Goal: Information Seeking & Learning: Find specific fact

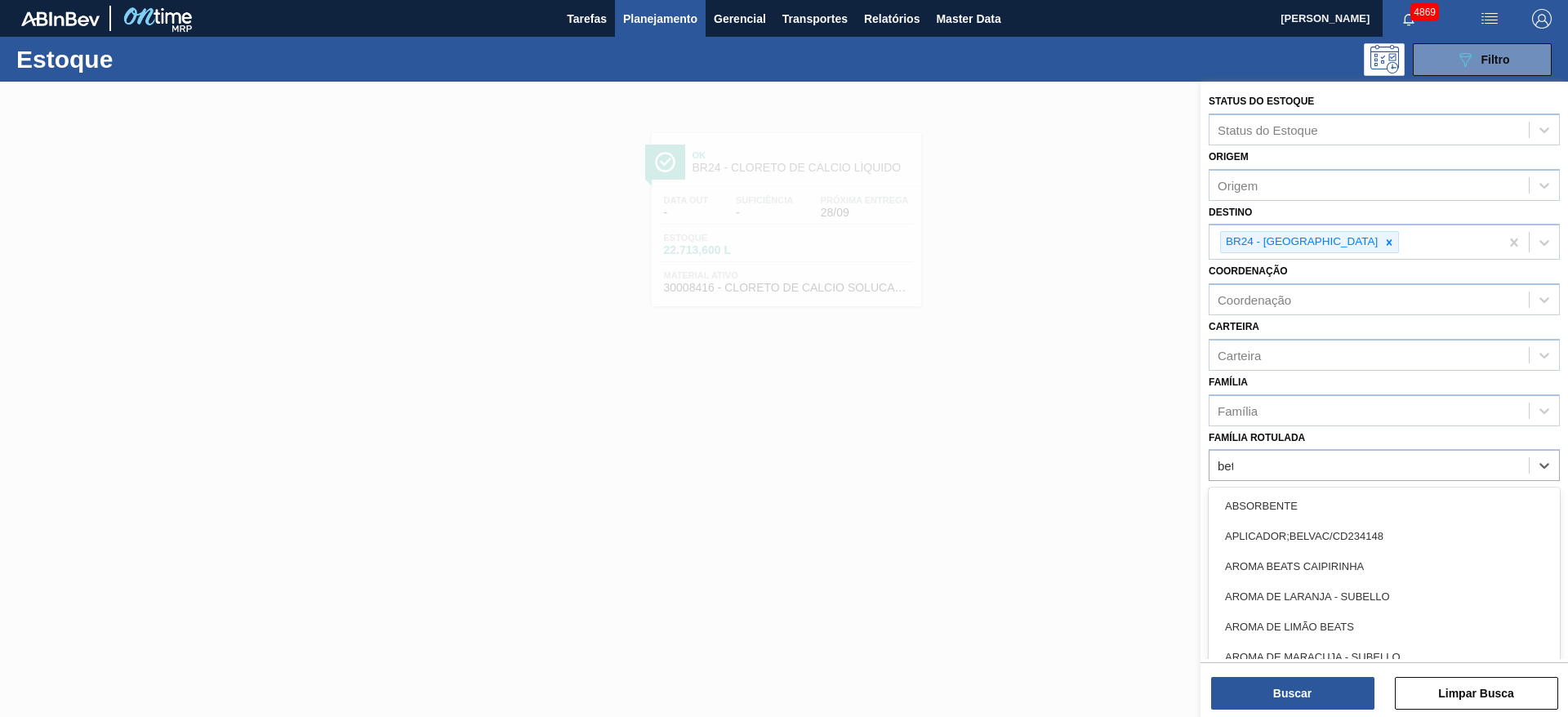
type Rotulada "beta"
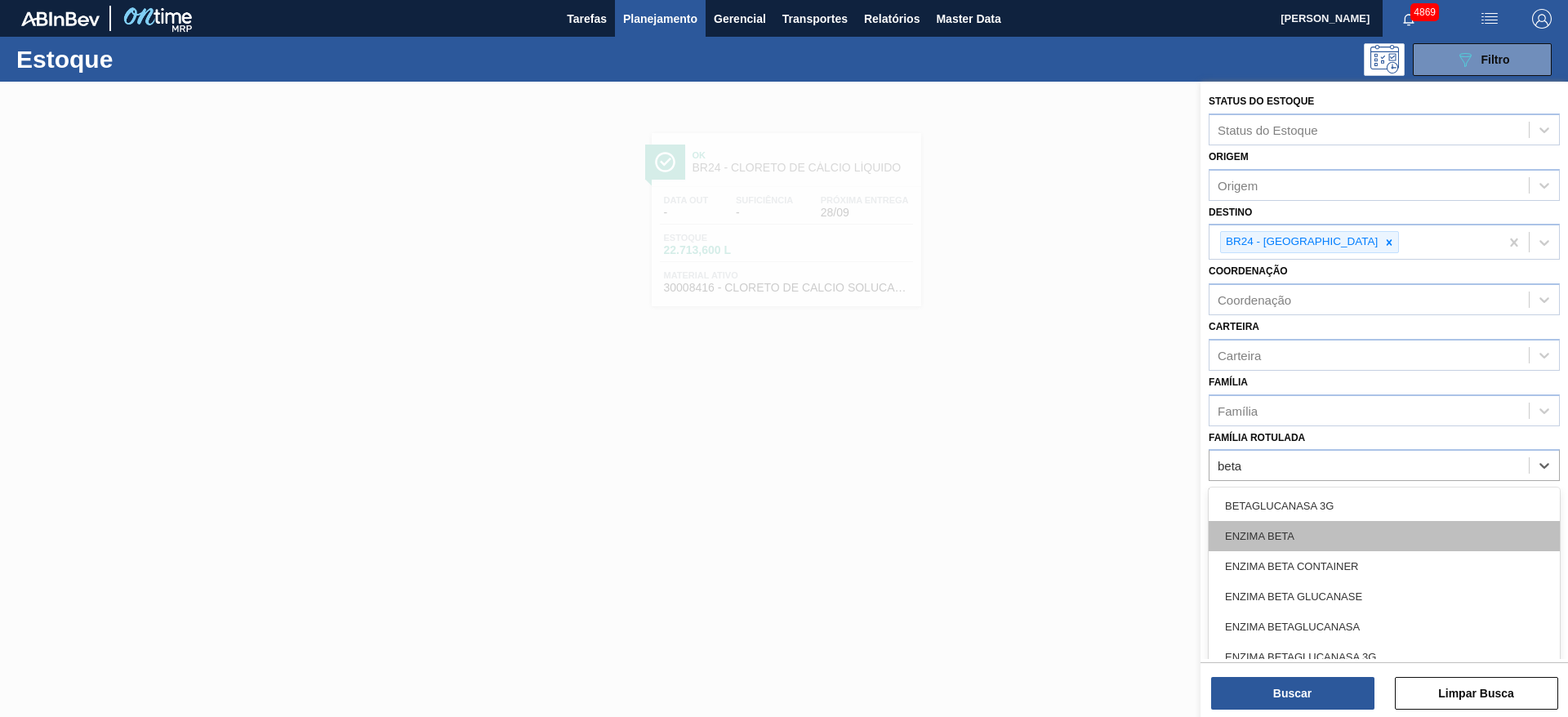
click at [1360, 532] on div "ENZIMA BETA" at bounding box center [1384, 536] width 351 height 30
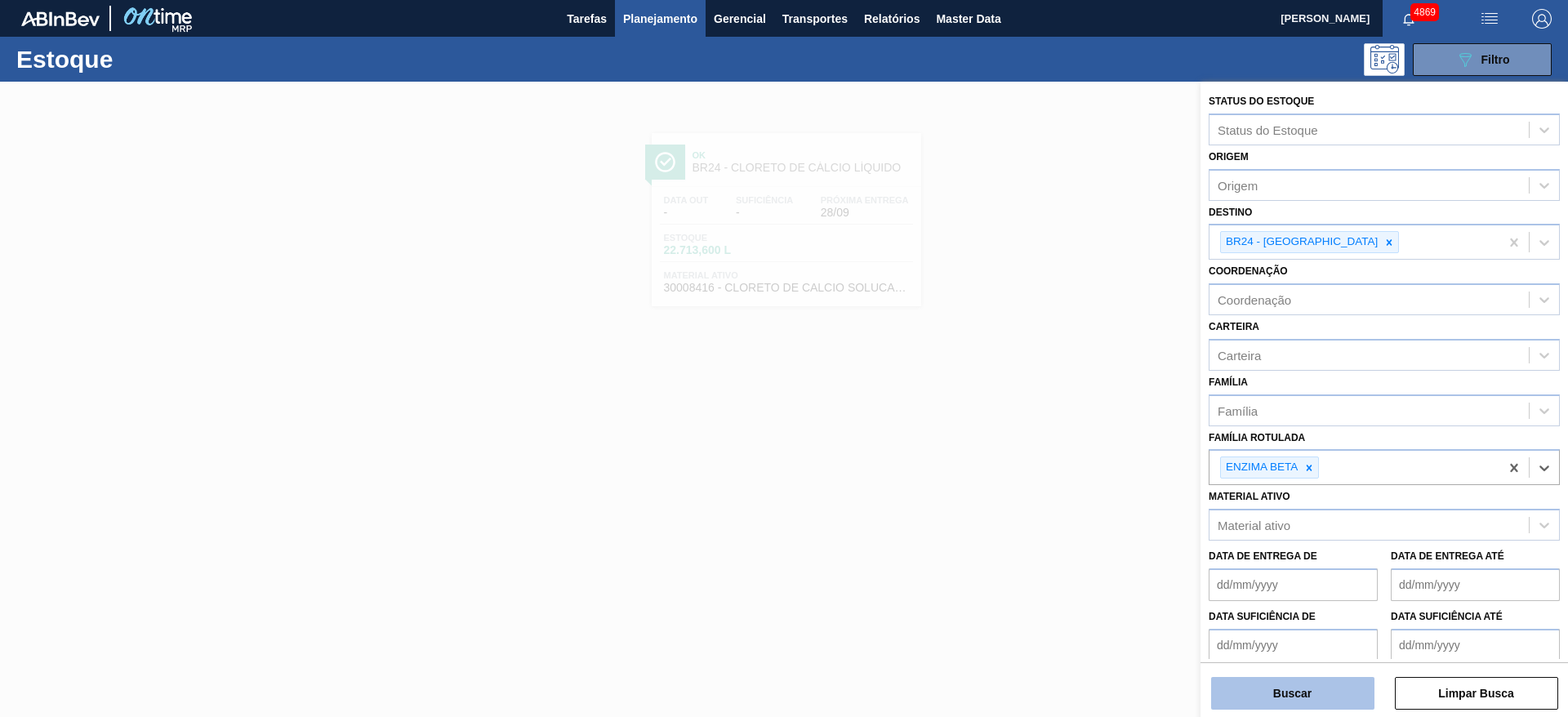
click at [1306, 688] on button "Buscar" at bounding box center [1292, 693] width 164 height 32
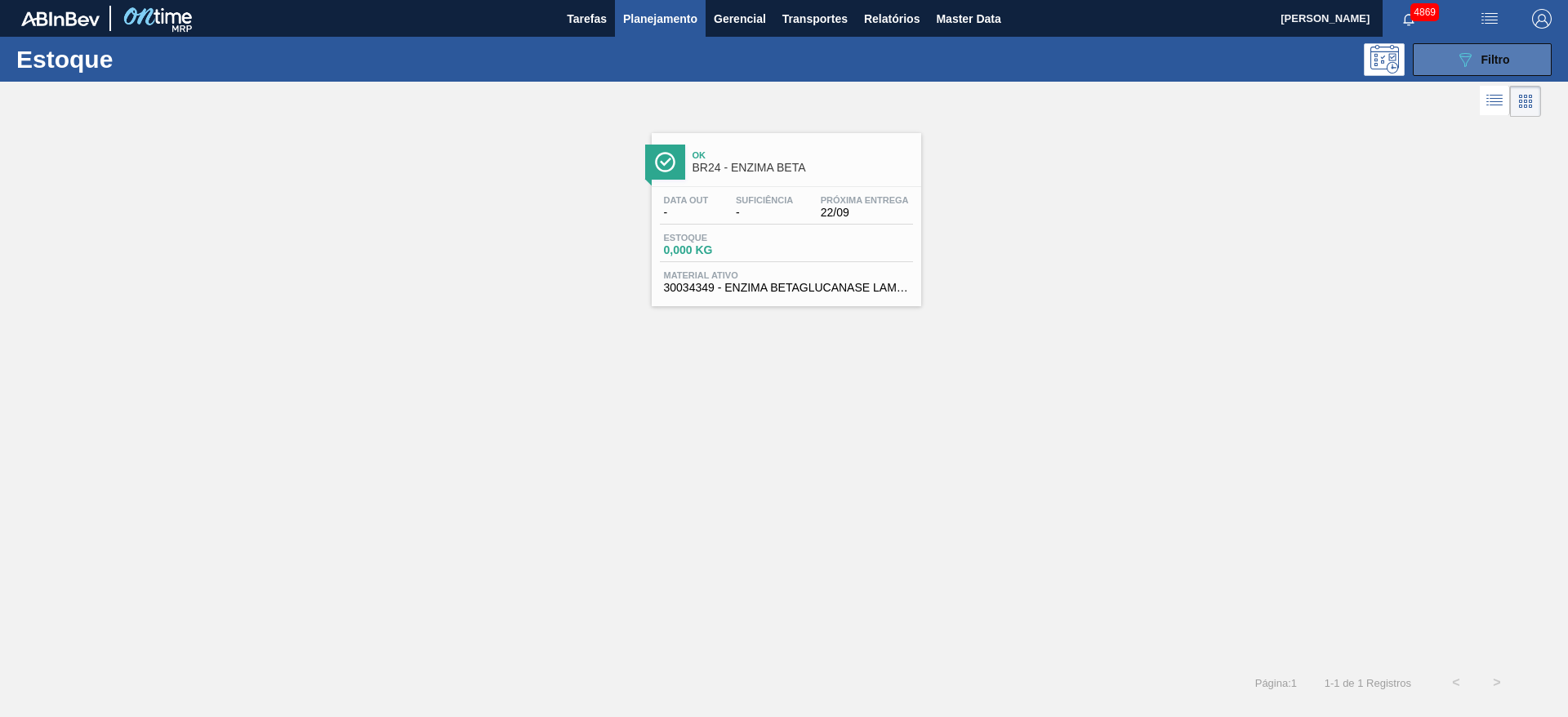
click at [1500, 63] on span "Filtro" at bounding box center [1495, 60] width 28 height 13
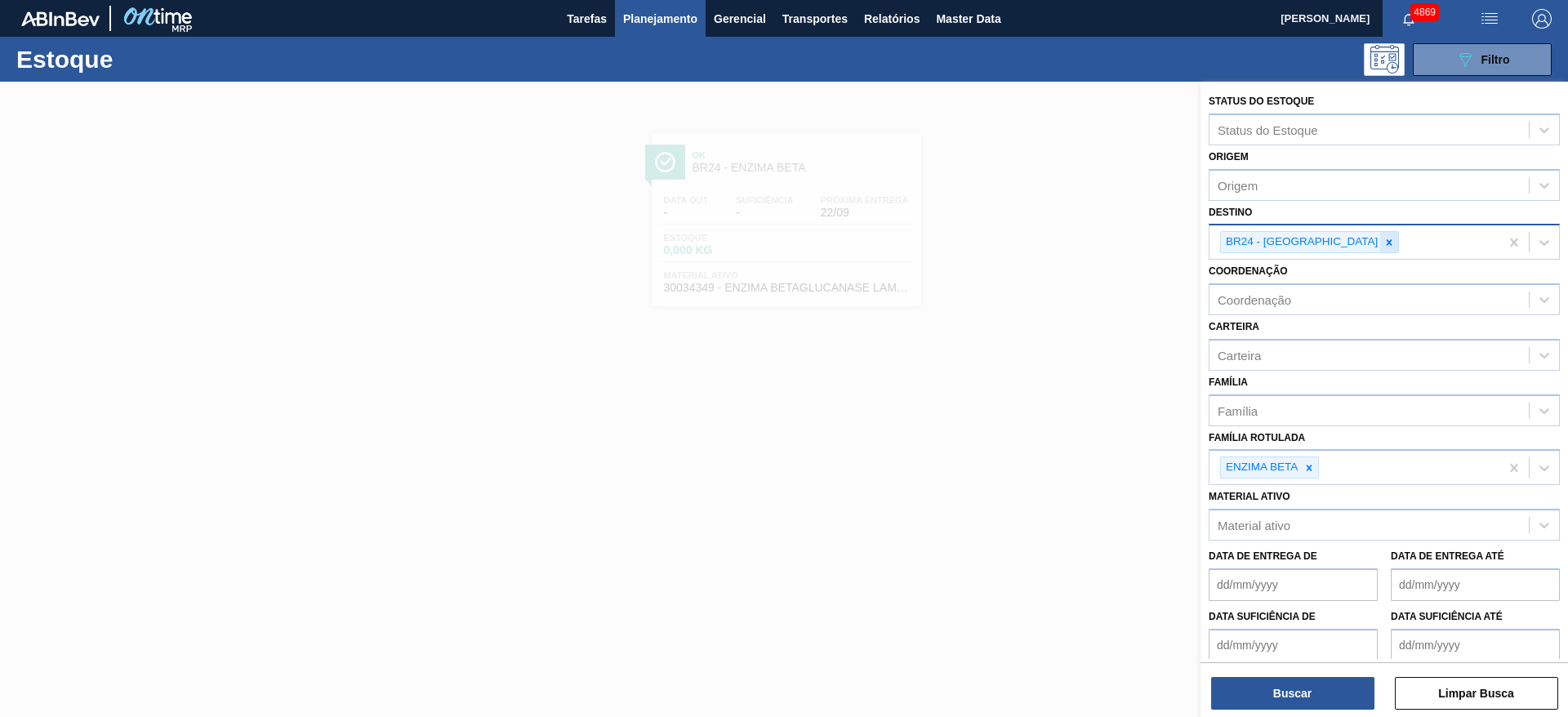
click at [1383, 237] on icon at bounding box center [1389, 243] width 12 height 12
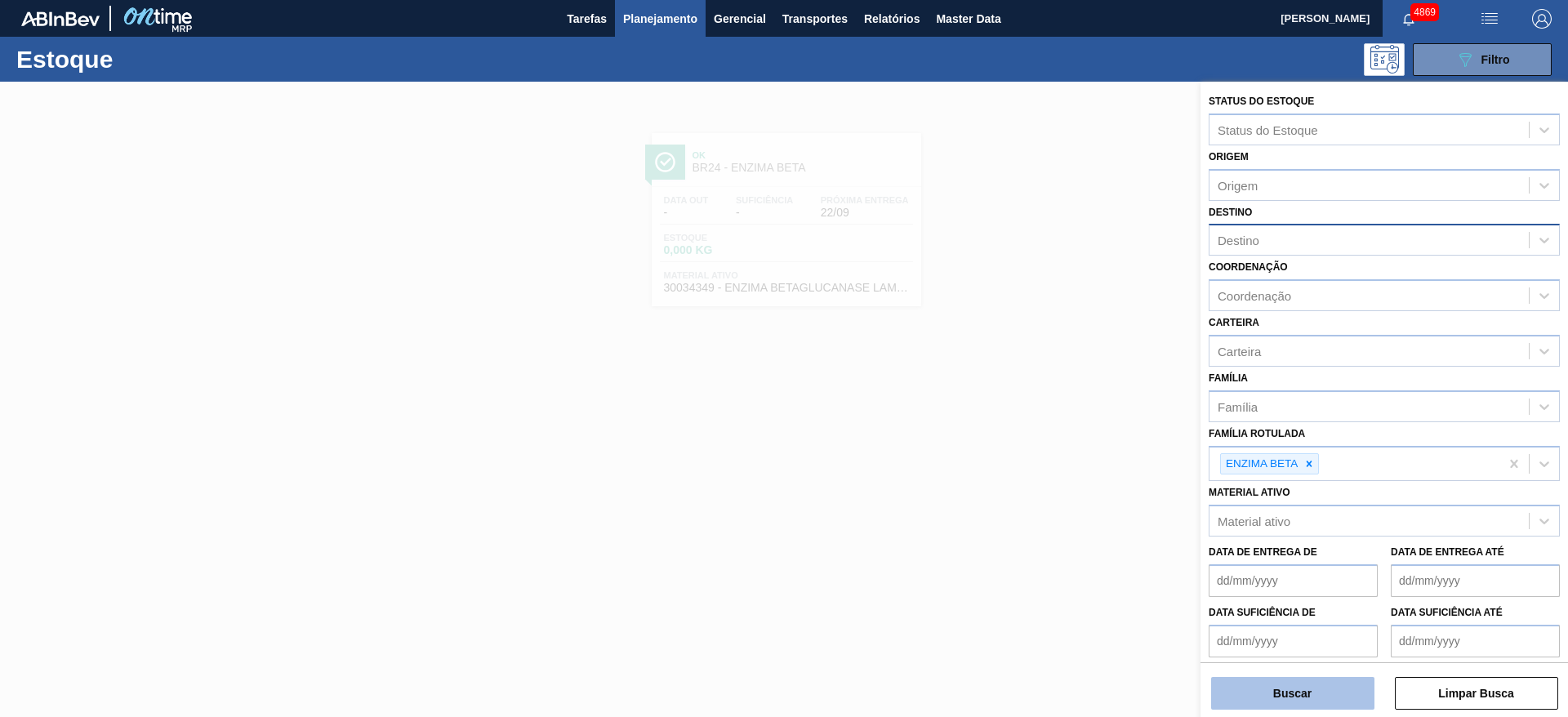
click at [1279, 704] on button "Buscar" at bounding box center [1292, 693] width 164 height 32
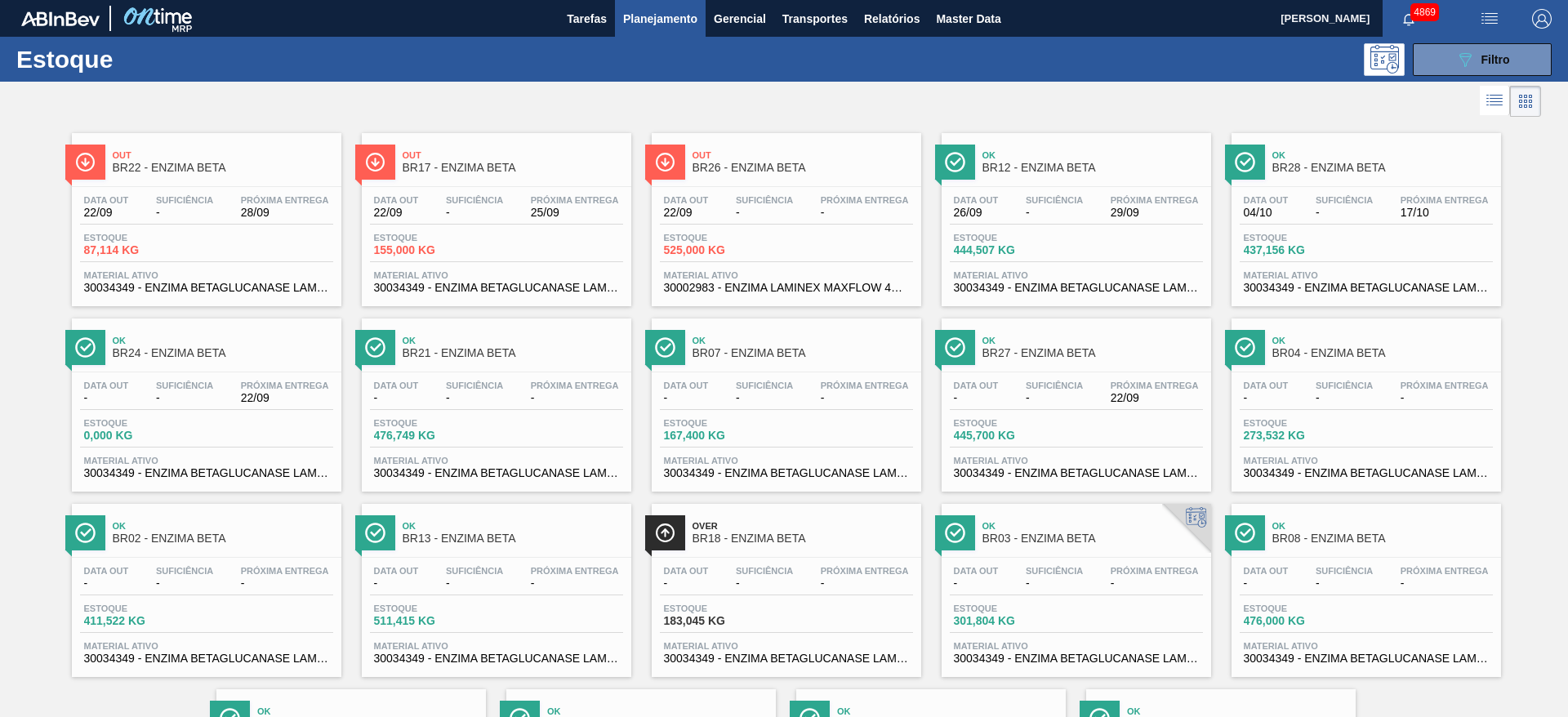
click at [181, 258] on div "Estoque 87,114 KG" at bounding box center [206, 247] width 253 height 29
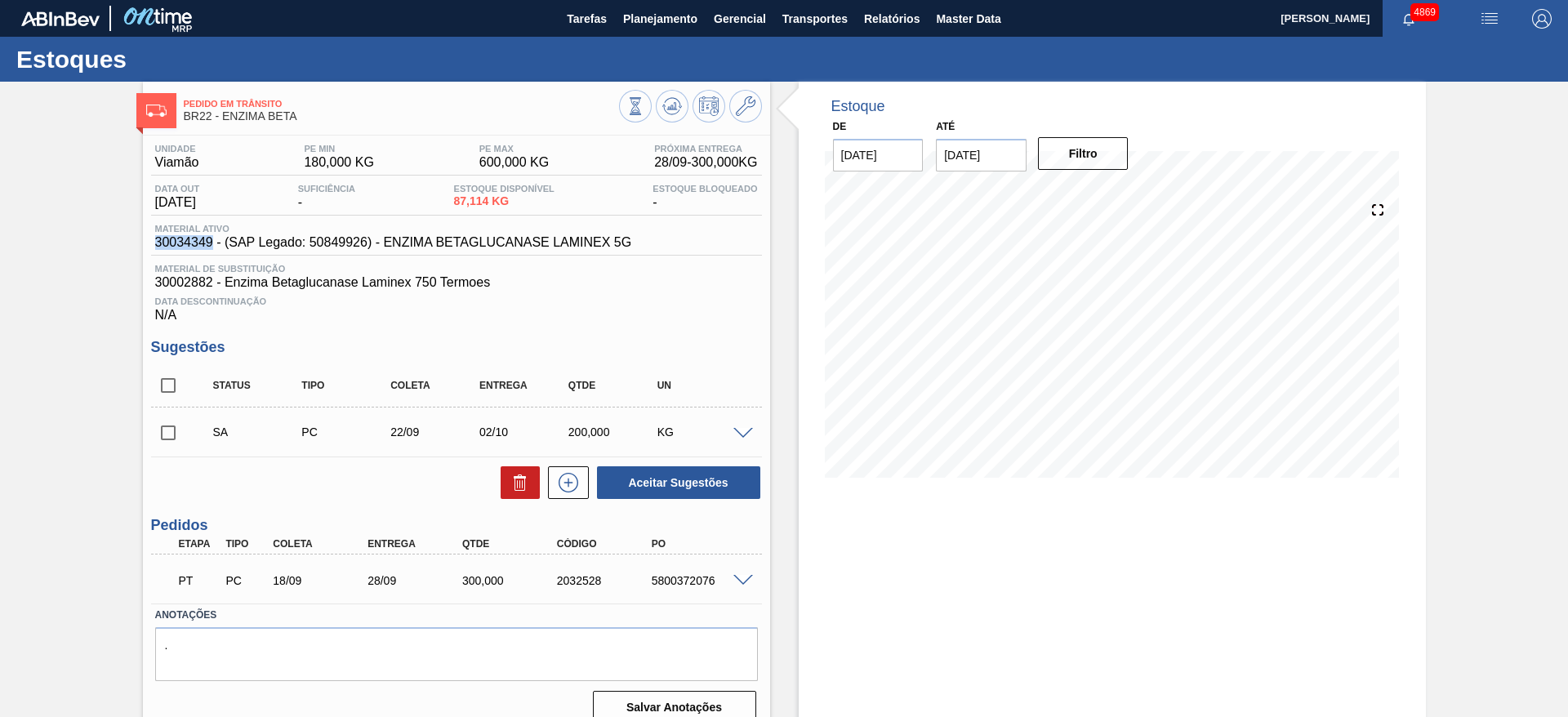
drag, startPoint x: 154, startPoint y: 243, endPoint x: 209, endPoint y: 245, distance: 55.0
click at [209, 245] on span "30034349 - (SAP Legado: 50849926) - ENZIMA BETAGLUCANASE LAMINEX 5G" at bounding box center [394, 243] width 477 height 15
copy span "30034349"
drag, startPoint x: 309, startPoint y: 248, endPoint x: 367, endPoint y: 240, distance: 58.5
click at [367, 240] on span "30034349 - (SAP Legado: 50849926) - ENZIMA BETAGLUCANASE LAMINEX 5G" at bounding box center [394, 243] width 477 height 15
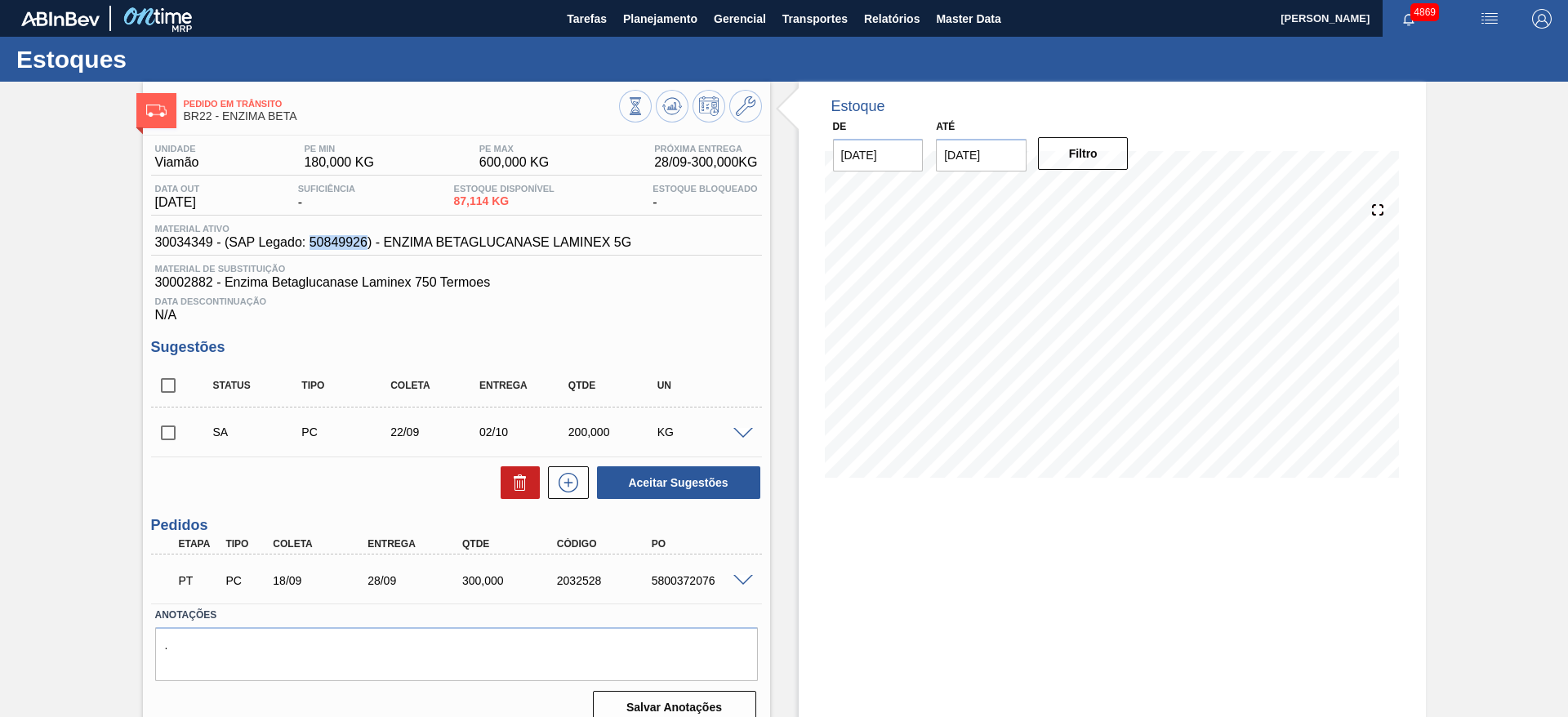
copy span "50849926"
drag, startPoint x: 388, startPoint y: 245, endPoint x: 633, endPoint y: 252, distance: 245.1
click at [633, 252] on div "Material ativo 30034349 - (SAP Legado: 50849926) - ENZIMA BETAGLUCANASE LAMINEX…" at bounding box center [456, 239] width 610 height 32
copy span "ENZIMA BETAGLUCANASE LAMINEX 5G"
